Goal: Information Seeking & Learning: Learn about a topic

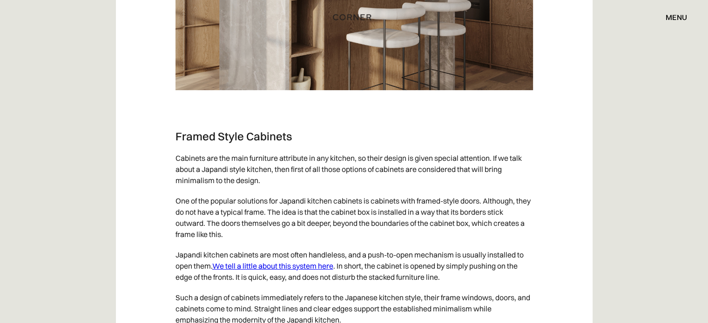
scroll to position [3571, 0]
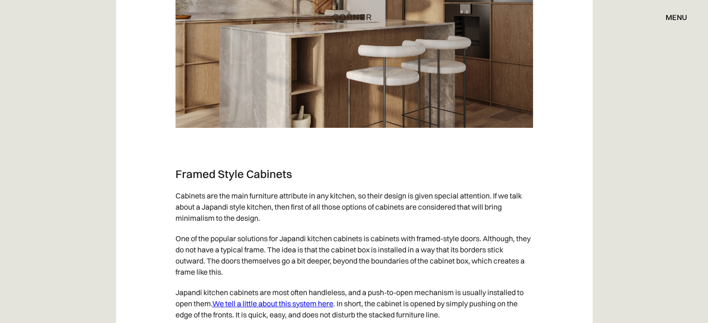
click at [666, 11] on div "menu close" at bounding box center [671, 17] width 31 height 16
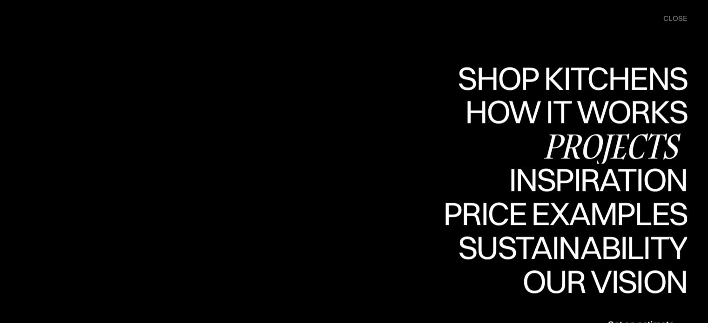
click at [619, 143] on div "Projects" at bounding box center [611, 146] width 151 height 33
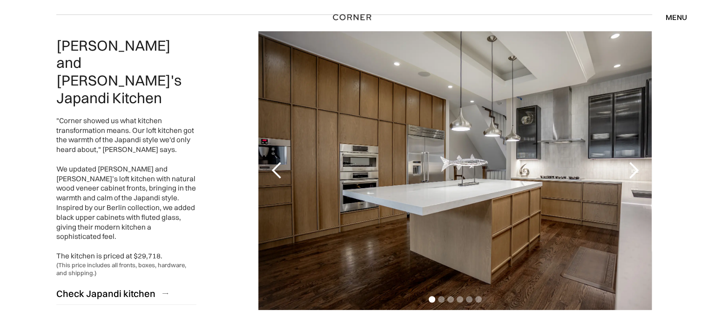
scroll to position [444, 0]
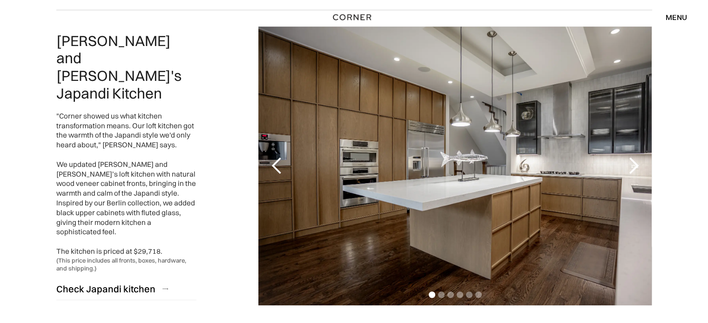
click at [283, 160] on div "previous slide" at bounding box center [277, 166] width 19 height 19
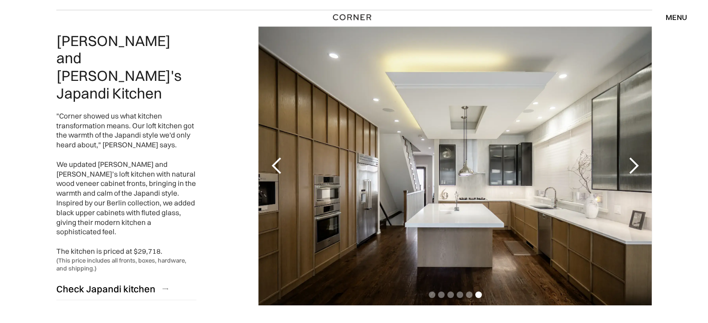
click at [283, 160] on div "previous slide" at bounding box center [277, 166] width 19 height 19
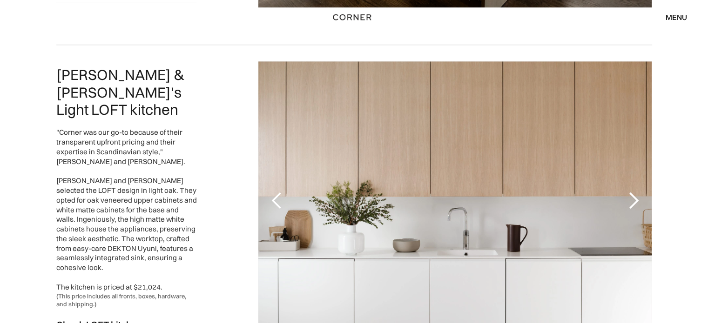
scroll to position [832, 0]
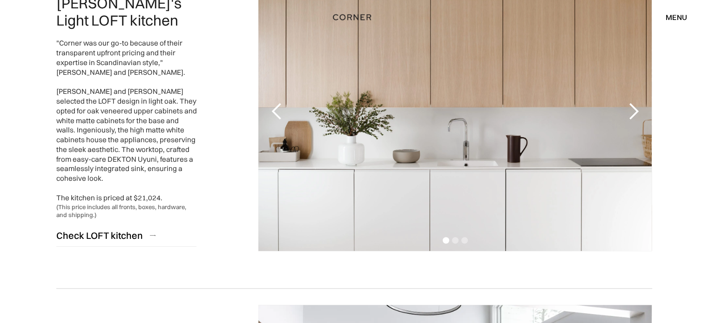
click at [279, 115] on div "previous slide" at bounding box center [277, 111] width 19 height 19
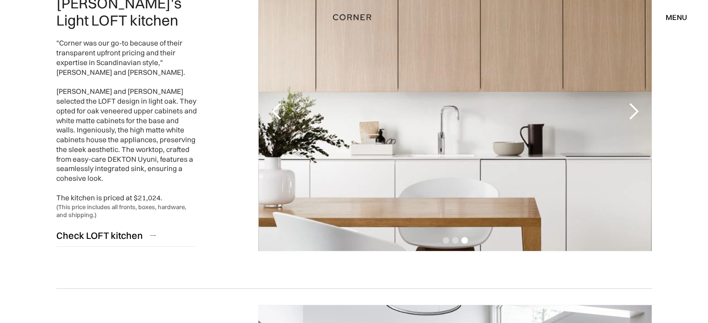
click at [279, 115] on div "previous slide" at bounding box center [277, 111] width 19 height 19
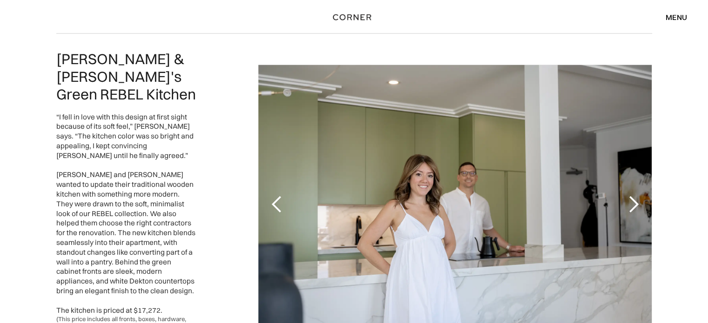
scroll to position [1799, 0]
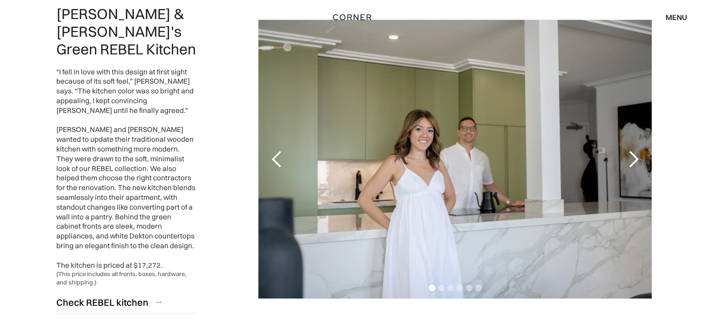
click at [278, 150] on div "previous slide" at bounding box center [277, 159] width 19 height 19
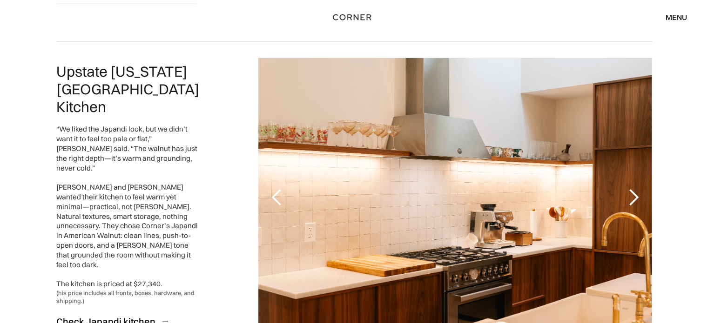
scroll to position [2140, 0]
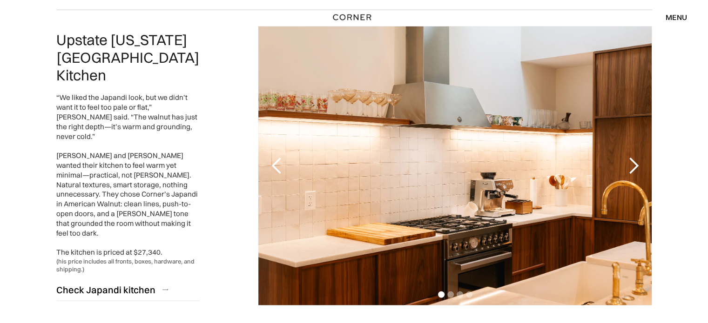
click at [271, 157] on div "previous slide" at bounding box center [277, 166] width 19 height 19
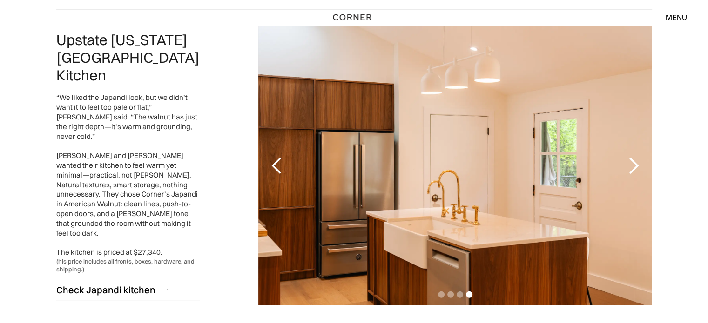
click at [271, 157] on div "previous slide" at bounding box center [277, 166] width 19 height 19
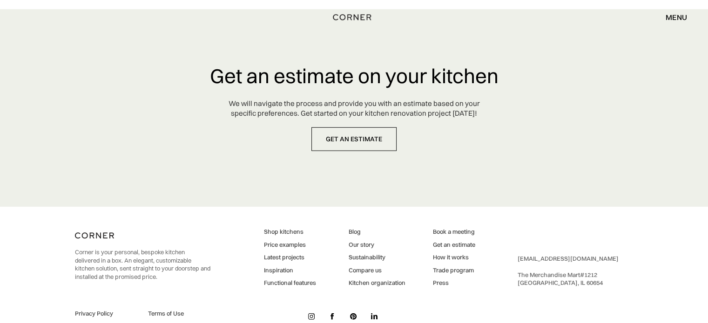
scroll to position [2476, 0]
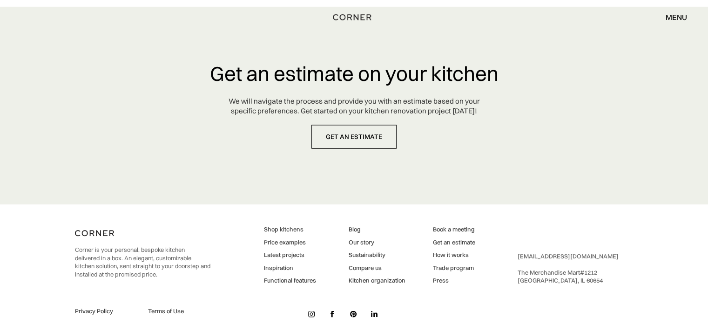
click at [271, 251] on link "Latest projects" at bounding box center [290, 255] width 52 height 8
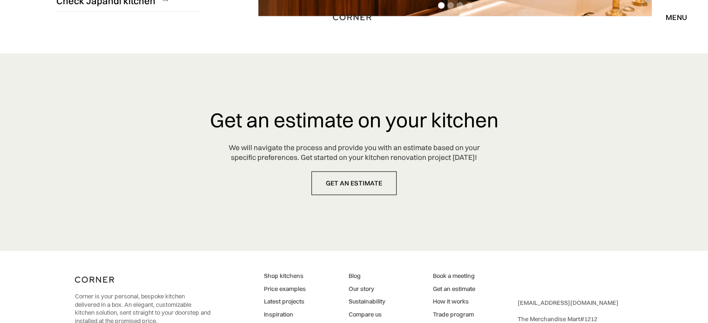
scroll to position [2476, 0]
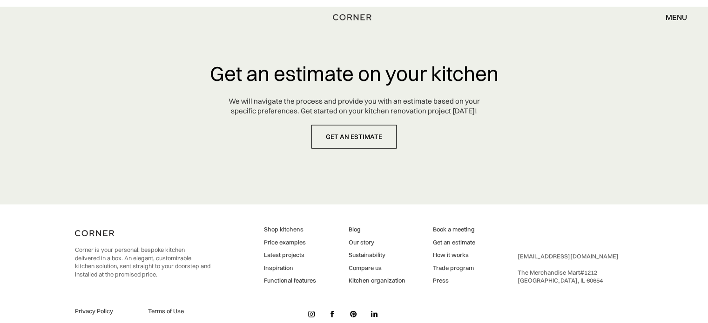
click at [357, 226] on link "Blog" at bounding box center [376, 230] width 57 height 8
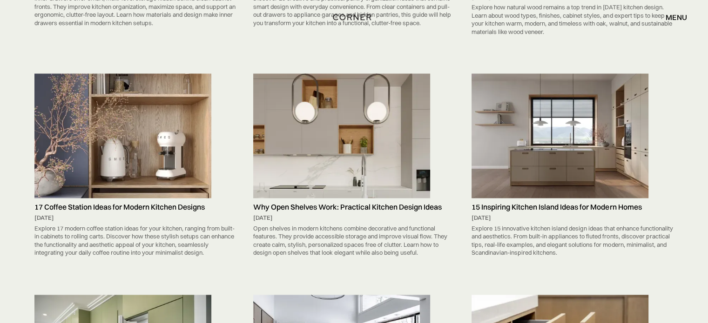
scroll to position [1471, 0]
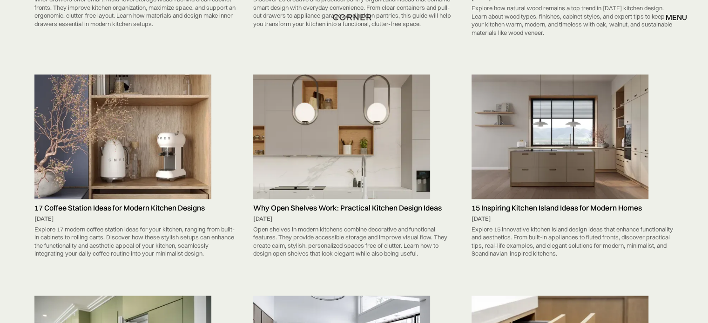
click at [94, 207] on h5 "17 Coffee Station Ideas for Modern Kitchen Designs" at bounding box center [135, 208] width 202 height 9
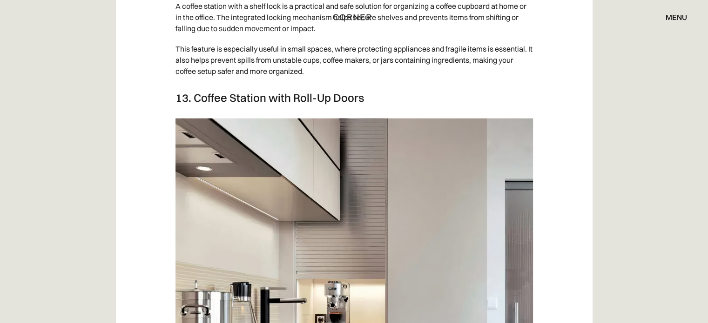
scroll to position [5800, 0]
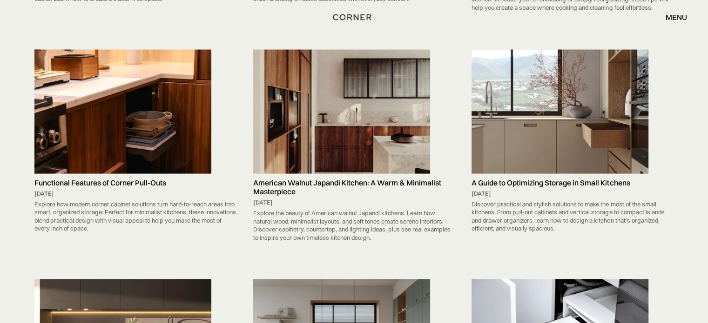
scroll to position [1954, 0]
